Goal: Task Accomplishment & Management: Use online tool/utility

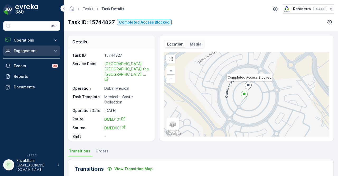
click at [41, 53] on button "Engagement" at bounding box center [31, 50] width 57 height 11
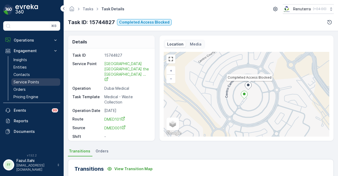
click at [40, 82] on link "Service Points" at bounding box center [35, 81] width 49 height 7
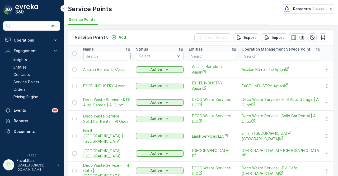
click at [106, 57] on input "text" at bounding box center [107, 56] width 48 height 8
type input "s"
type input "sea"
click at [106, 57] on input "sea" at bounding box center [107, 56] width 48 height 8
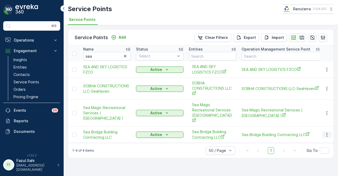
click at [325, 132] on icon "button" at bounding box center [326, 134] width 5 height 5
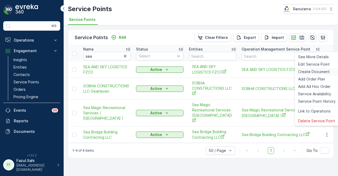
click at [323, 72] on span "Create Document" at bounding box center [314, 71] width 32 height 5
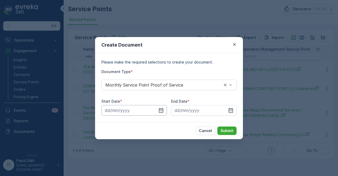
click at [164, 108] on input at bounding box center [134, 110] width 66 height 11
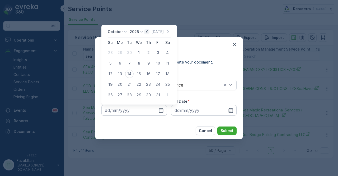
click at [147, 30] on icon "button" at bounding box center [146, 31] width 5 height 5
click at [120, 53] on div "1" at bounding box center [120, 52] width 8 height 8
type input "01.09.2025"
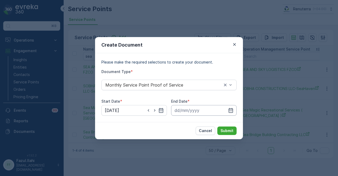
click at [235, 109] on input at bounding box center [204, 110] width 66 height 11
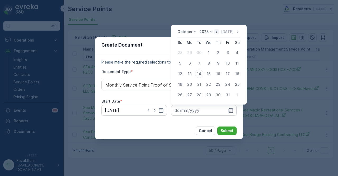
click at [217, 32] on icon "button" at bounding box center [217, 31] width 2 height 3
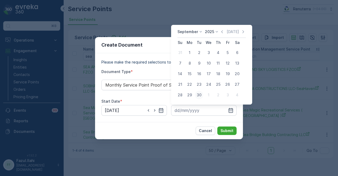
click at [201, 96] on div "30" at bounding box center [199, 95] width 8 height 8
type input "30.09.2025"
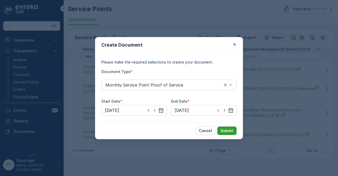
click at [229, 130] on p "Submit" at bounding box center [227, 130] width 13 height 5
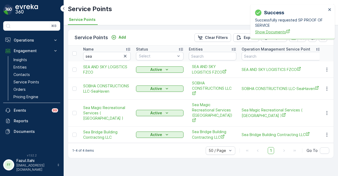
click at [267, 30] on span "Show Documents" at bounding box center [290, 32] width 71 height 6
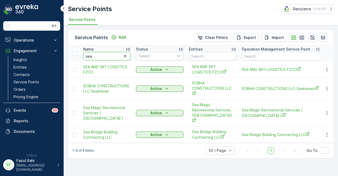
click at [106, 57] on input "sea" at bounding box center [107, 56] width 48 height 8
type input "s"
type input "bin"
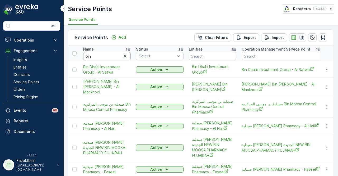
click at [106, 57] on input "bin" at bounding box center [107, 56] width 48 height 8
type input "bin d"
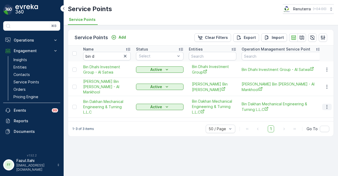
click at [326, 107] on icon "button" at bounding box center [326, 106] width 5 height 5
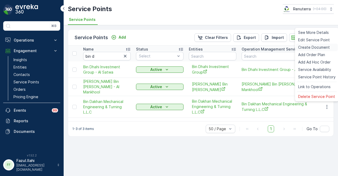
click at [331, 49] on div "Create Document" at bounding box center [317, 47] width 42 height 7
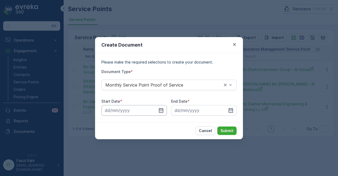
click at [165, 112] on input at bounding box center [134, 110] width 66 height 11
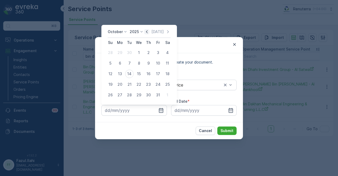
click at [150, 30] on icon "button" at bounding box center [146, 31] width 5 height 5
click at [117, 50] on div "1" at bounding box center [120, 52] width 8 height 8
type input "01.09.2025"
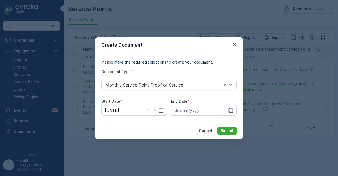
click at [228, 110] on icon "button" at bounding box center [230, 110] width 5 height 5
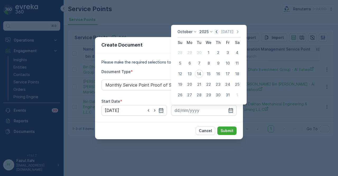
click at [217, 33] on icon "button" at bounding box center [217, 31] width 2 height 3
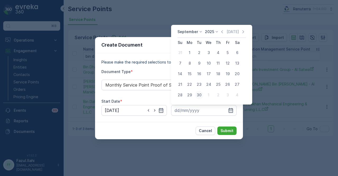
click at [202, 92] on div "30" at bounding box center [199, 95] width 8 height 8
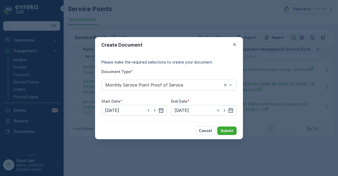
type input "30.09.2025"
click at [227, 130] on p "Submit" at bounding box center [227, 130] width 13 height 5
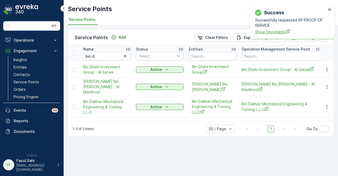
click at [271, 30] on span "Show Documents" at bounding box center [290, 32] width 71 height 6
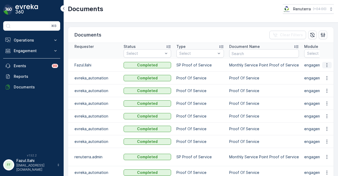
click at [327, 63] on icon "button" at bounding box center [326, 64] width 5 height 5
drag, startPoint x: 325, startPoint y: 67, endPoint x: 323, endPoint y: 73, distance: 6.2
click at [324, 72] on span "See Details" at bounding box center [325, 72] width 20 height 5
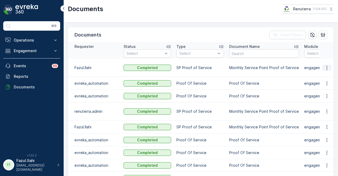
click at [324, 65] on icon "button" at bounding box center [326, 67] width 5 height 5
click at [323, 71] on ul "See Details" at bounding box center [325, 75] width 27 height 10
click at [322, 75] on span "See Details" at bounding box center [325, 74] width 20 height 5
